Goal: Navigation & Orientation: Find specific page/section

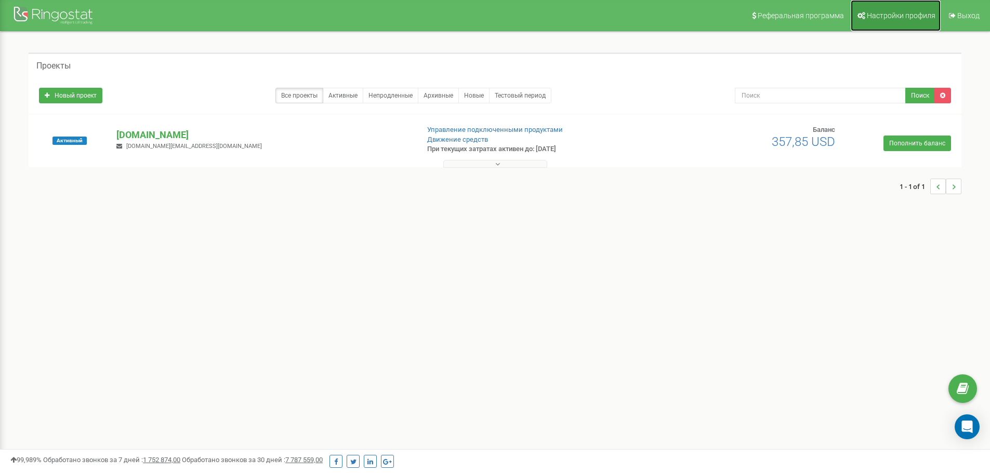
click at [887, 14] on span "Настройки профиля" at bounding box center [901, 15] width 69 height 8
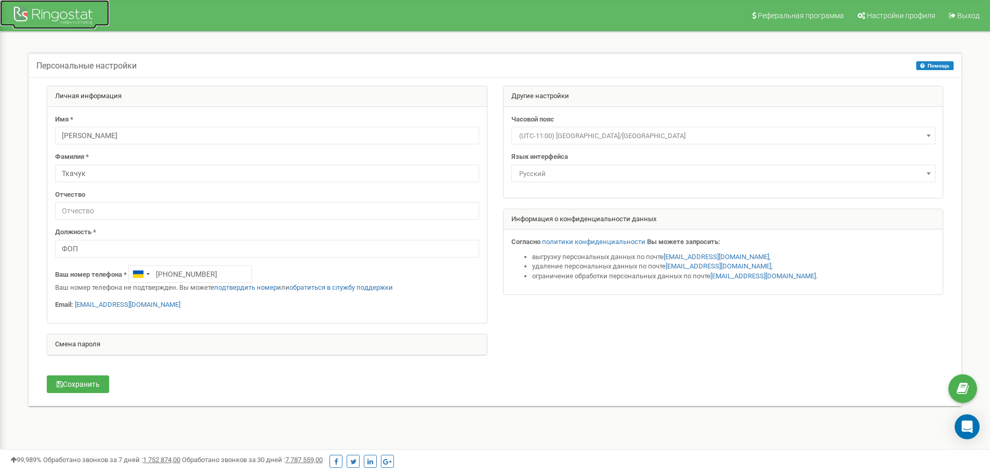
click at [64, 15] on div at bounding box center [54, 16] width 83 height 25
